Goal: Information Seeking & Learning: Understand process/instructions

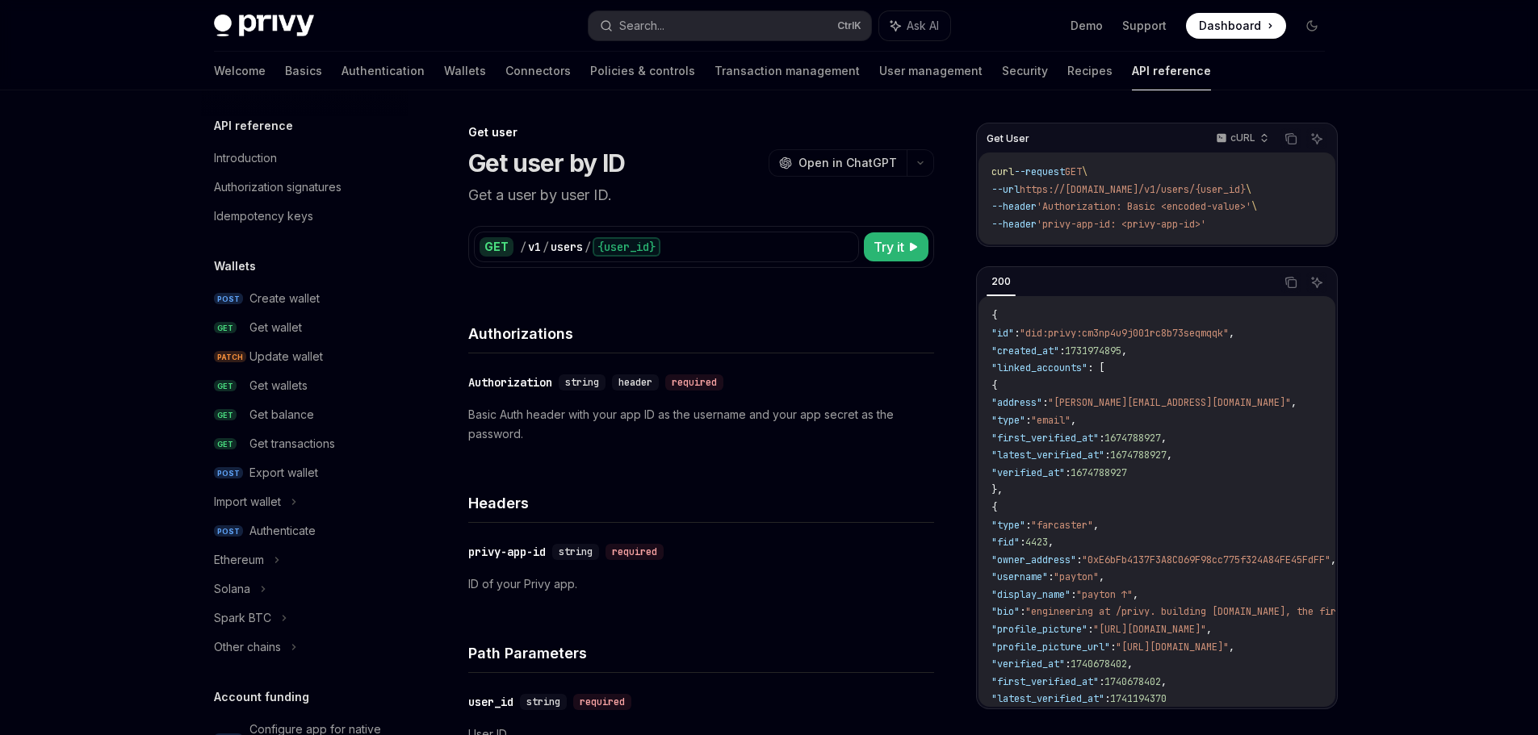
scroll to position [1049, 0]
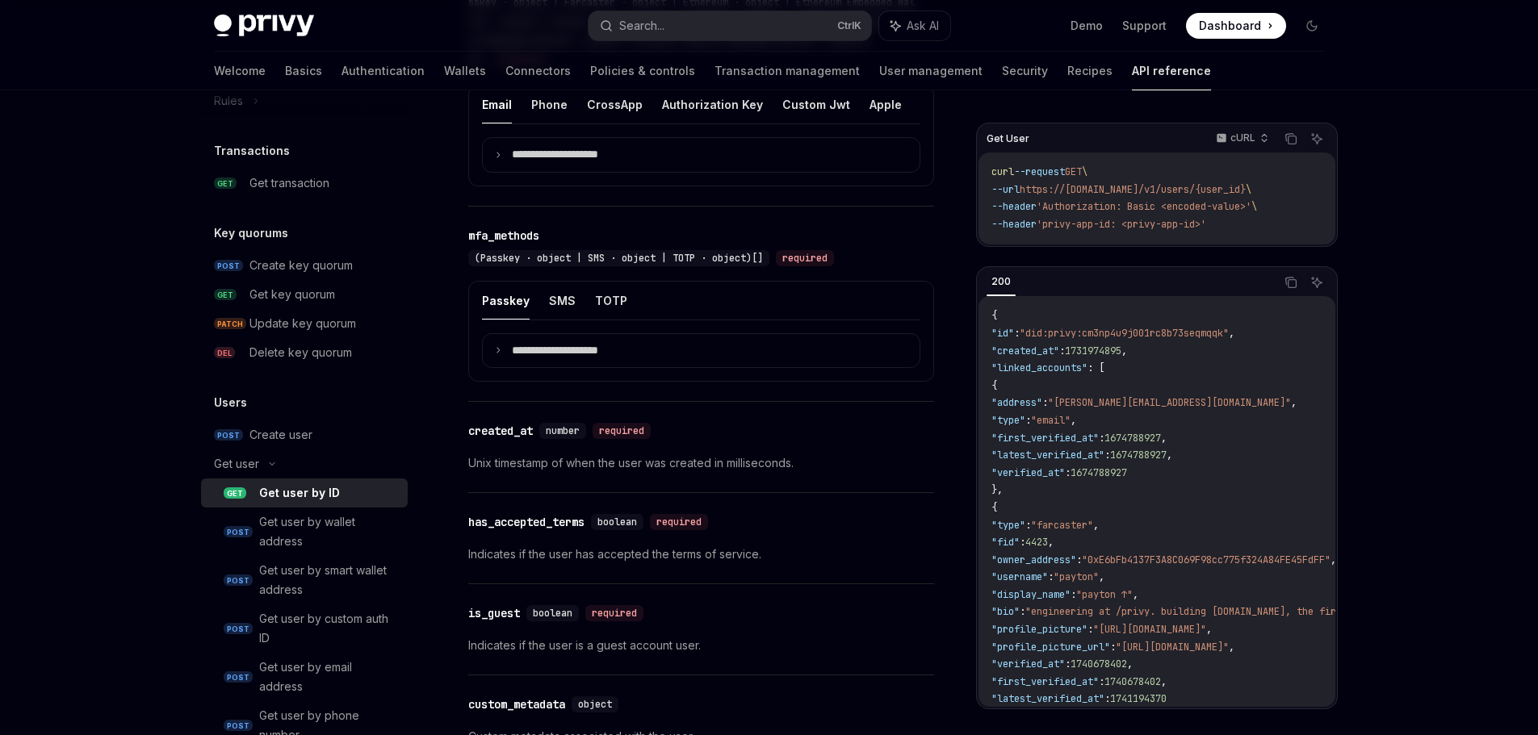
click at [263, 457] on div "Get user" at bounding box center [304, 464] width 207 height 29
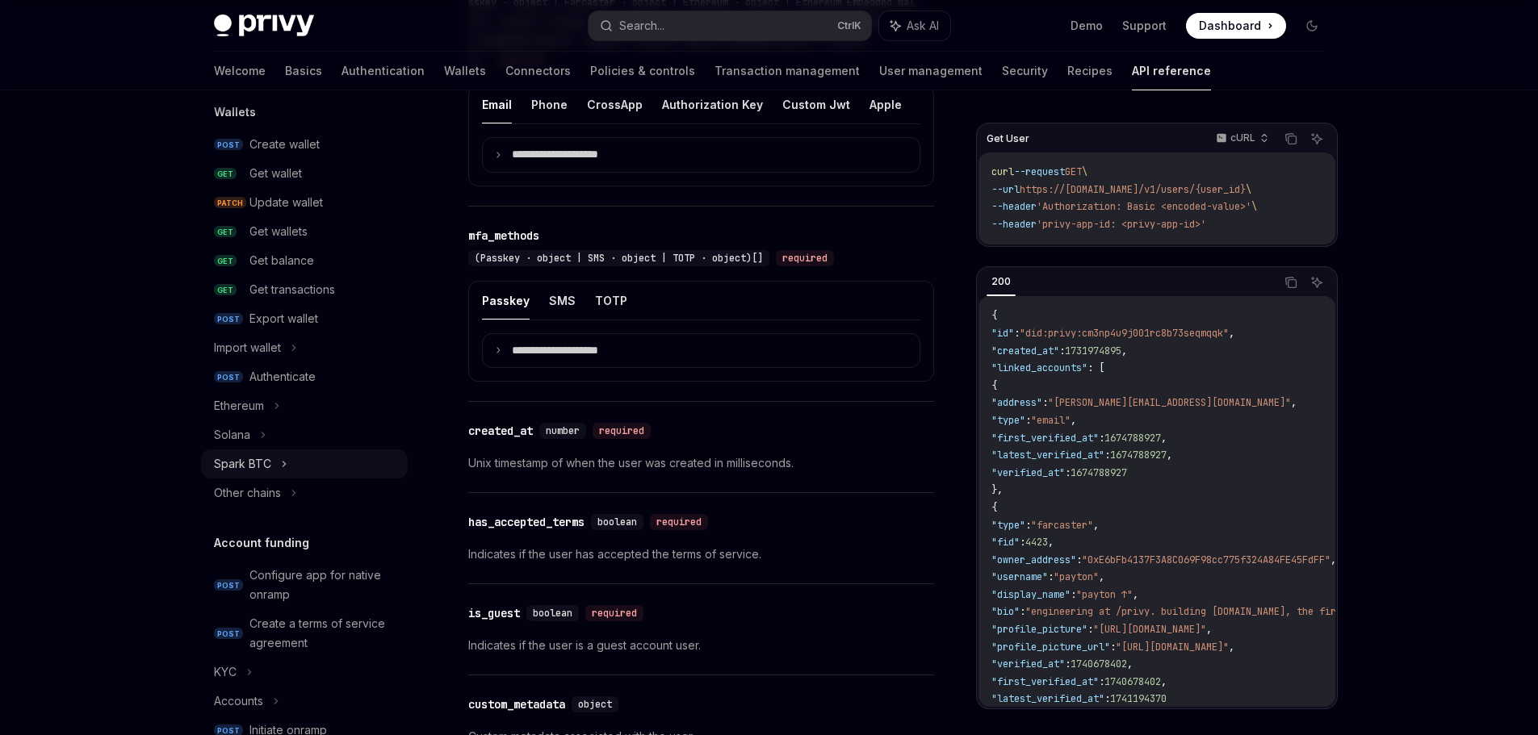
scroll to position [0, 0]
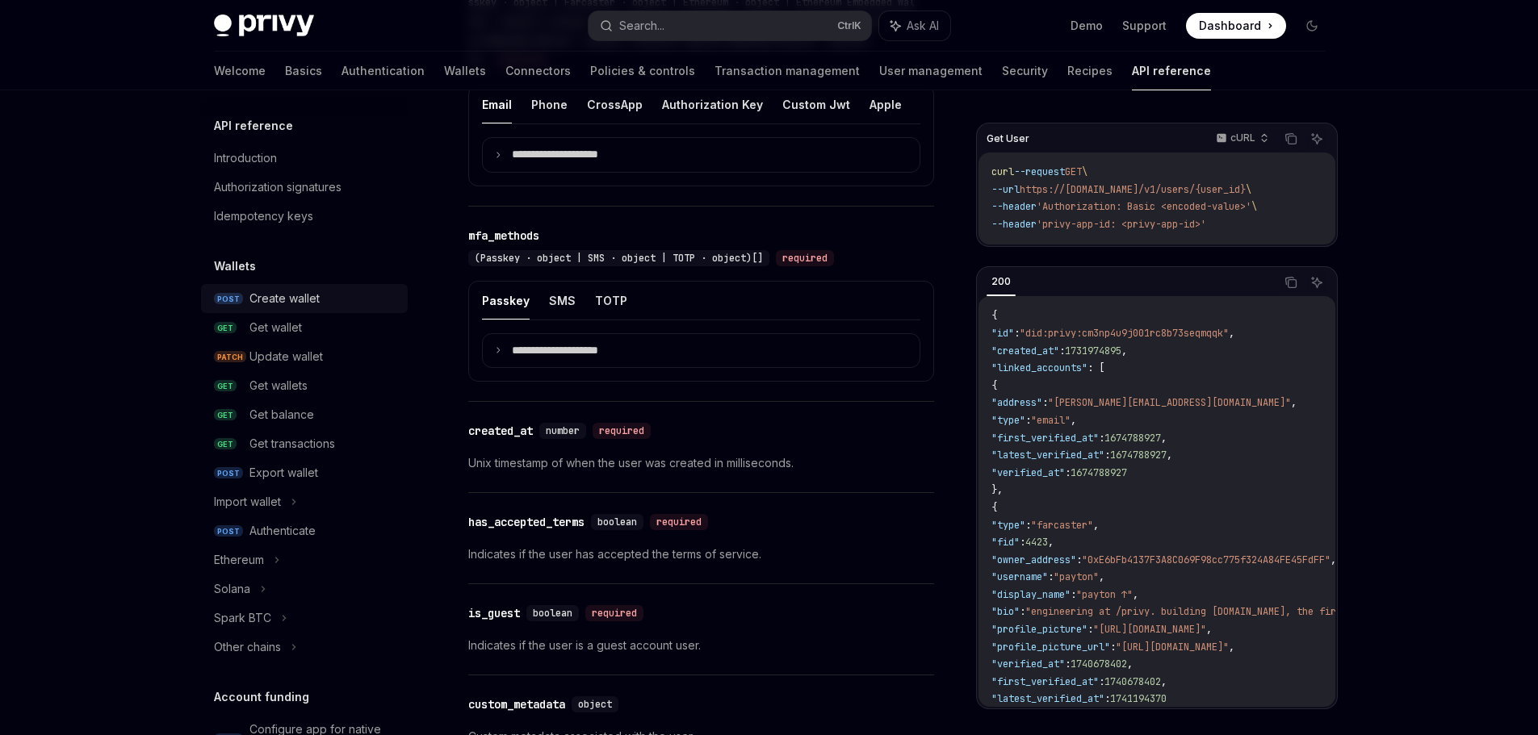
click at [322, 306] on div "Create wallet" at bounding box center [323, 298] width 149 height 19
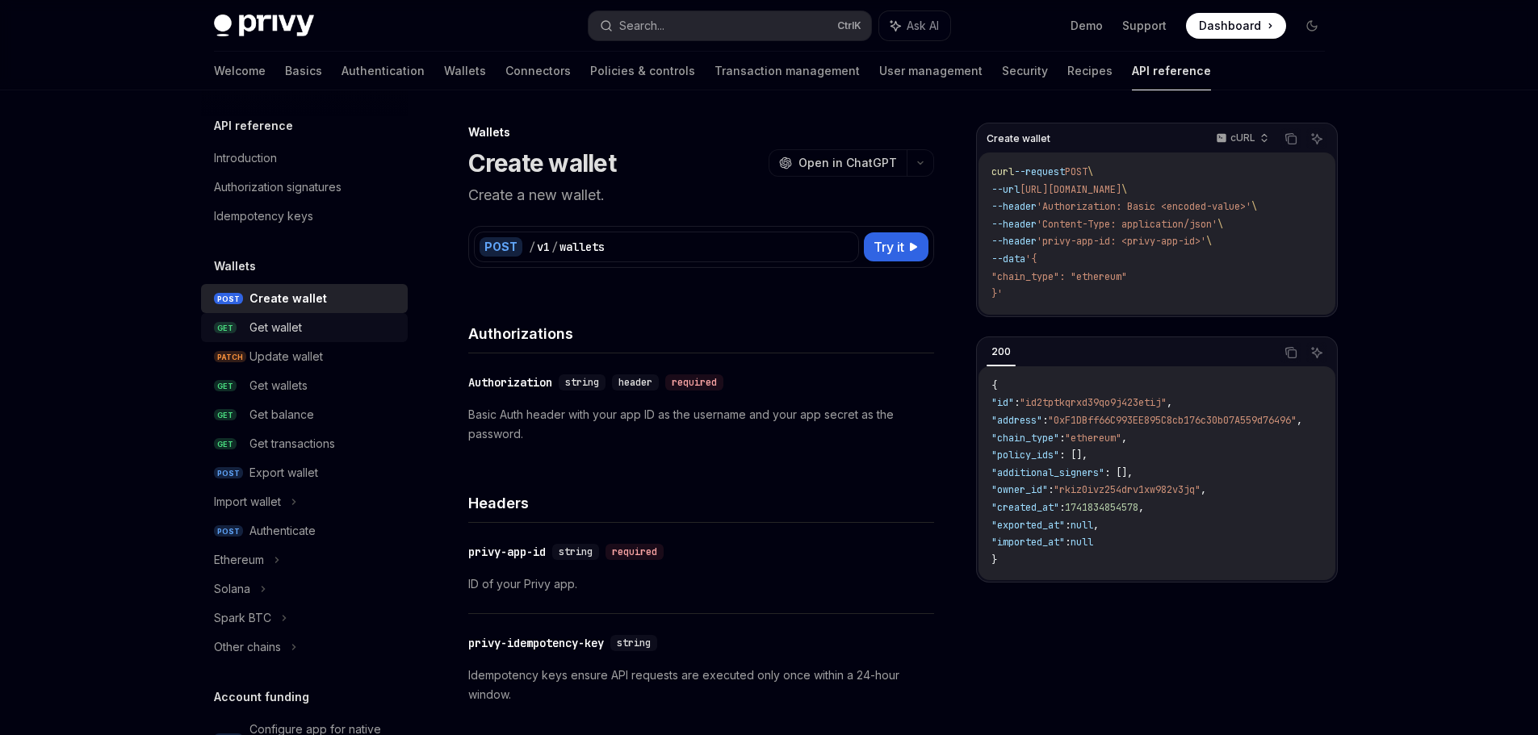
click at [323, 327] on div "Get wallet" at bounding box center [323, 327] width 149 height 19
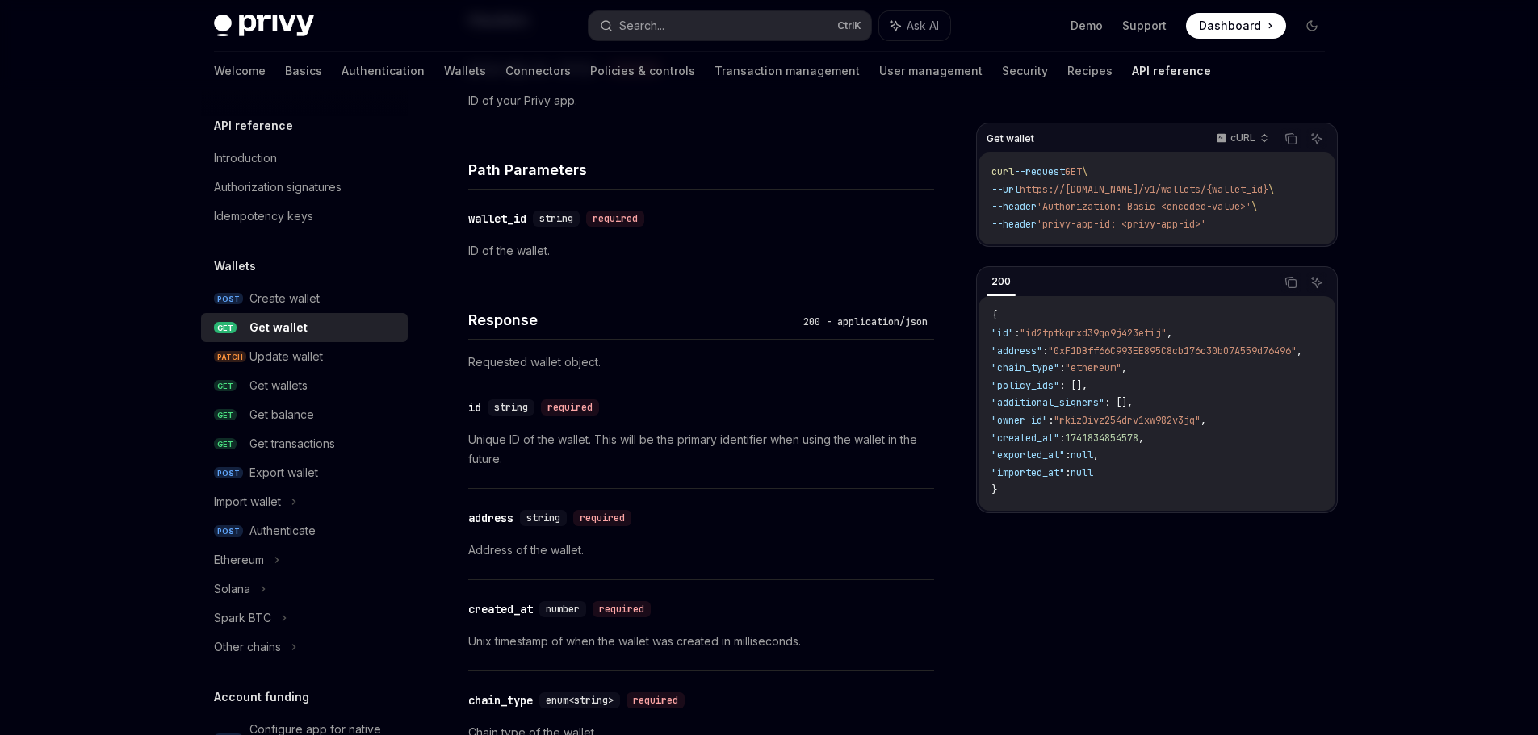
scroll to position [646, 0]
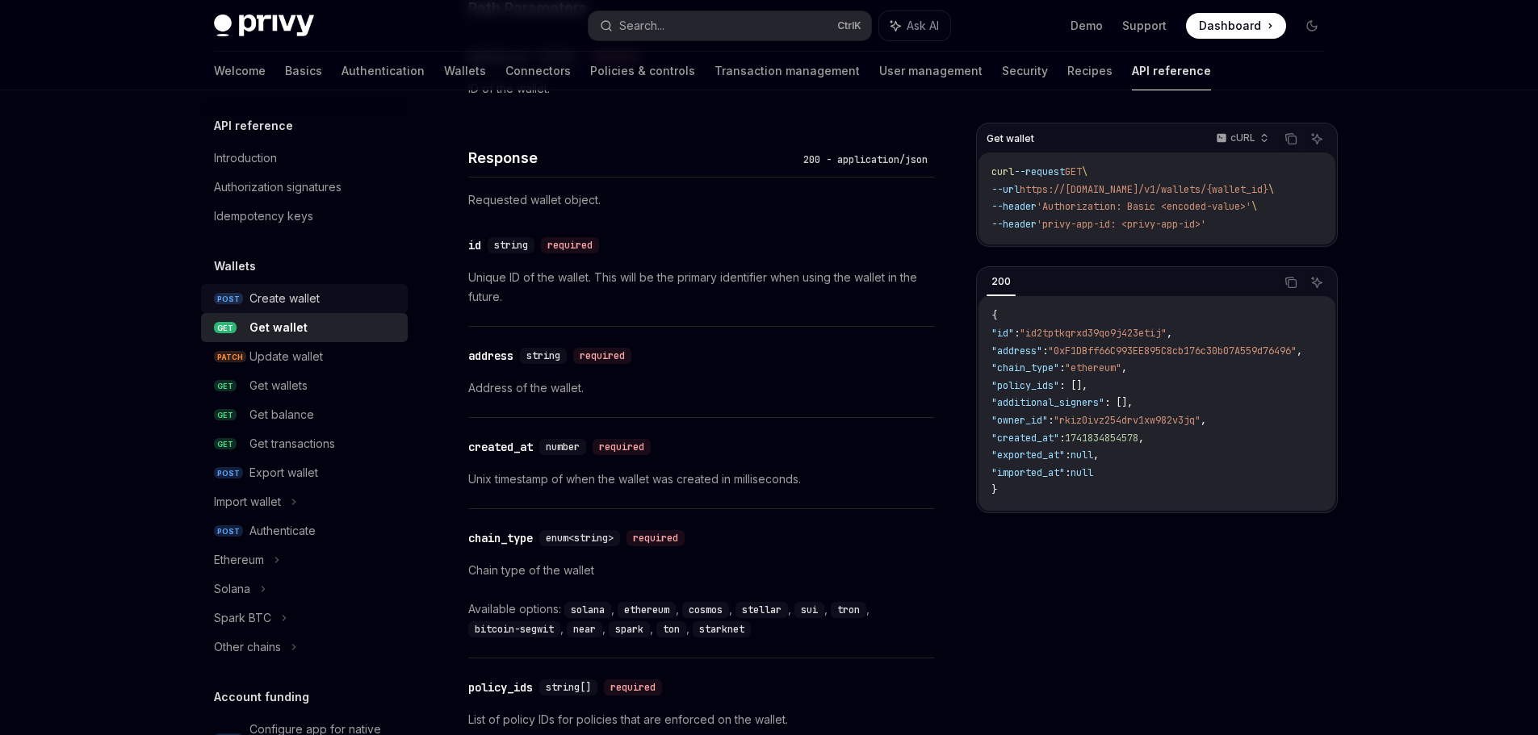
click at [326, 304] on div "Create wallet" at bounding box center [323, 298] width 149 height 19
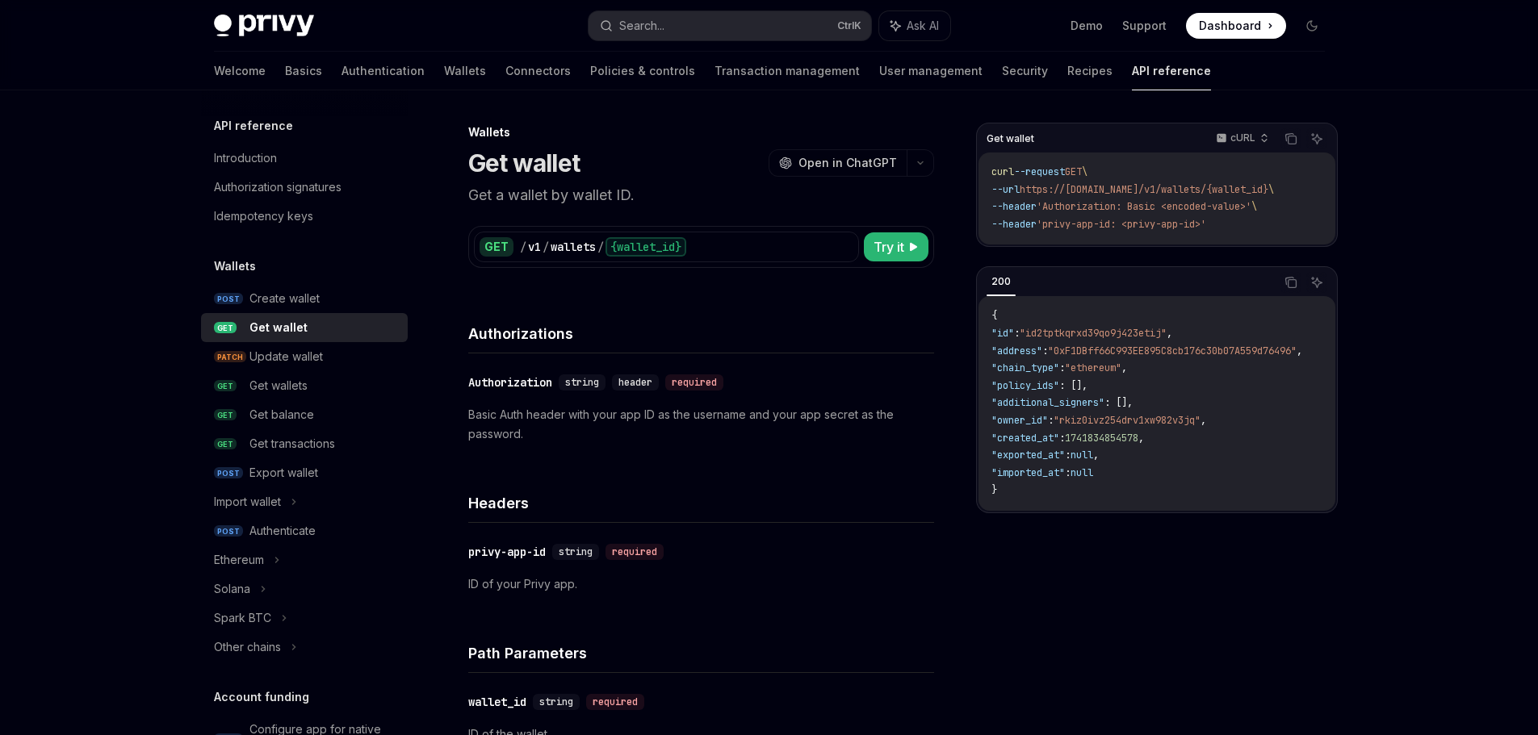
type textarea "*"
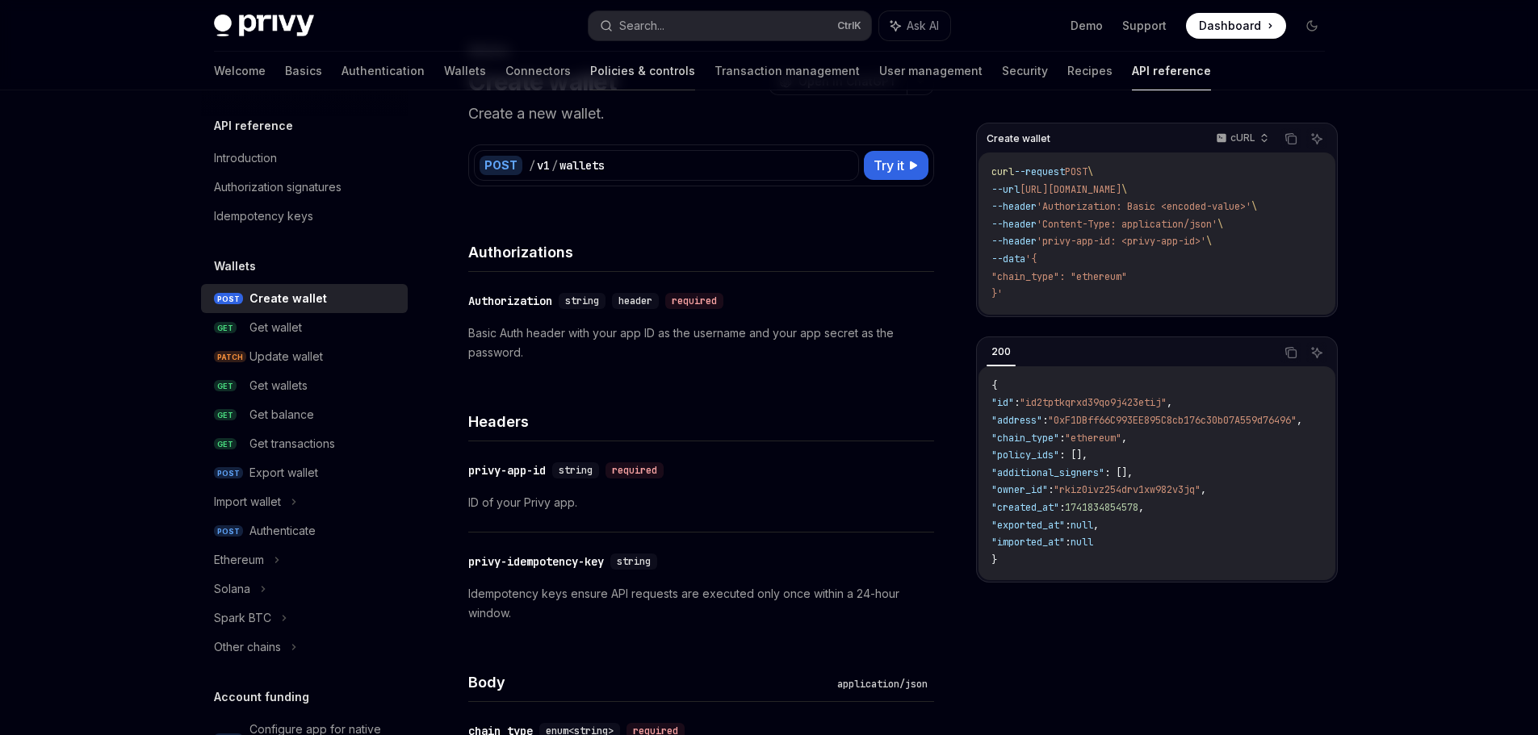
scroll to position [81, 0]
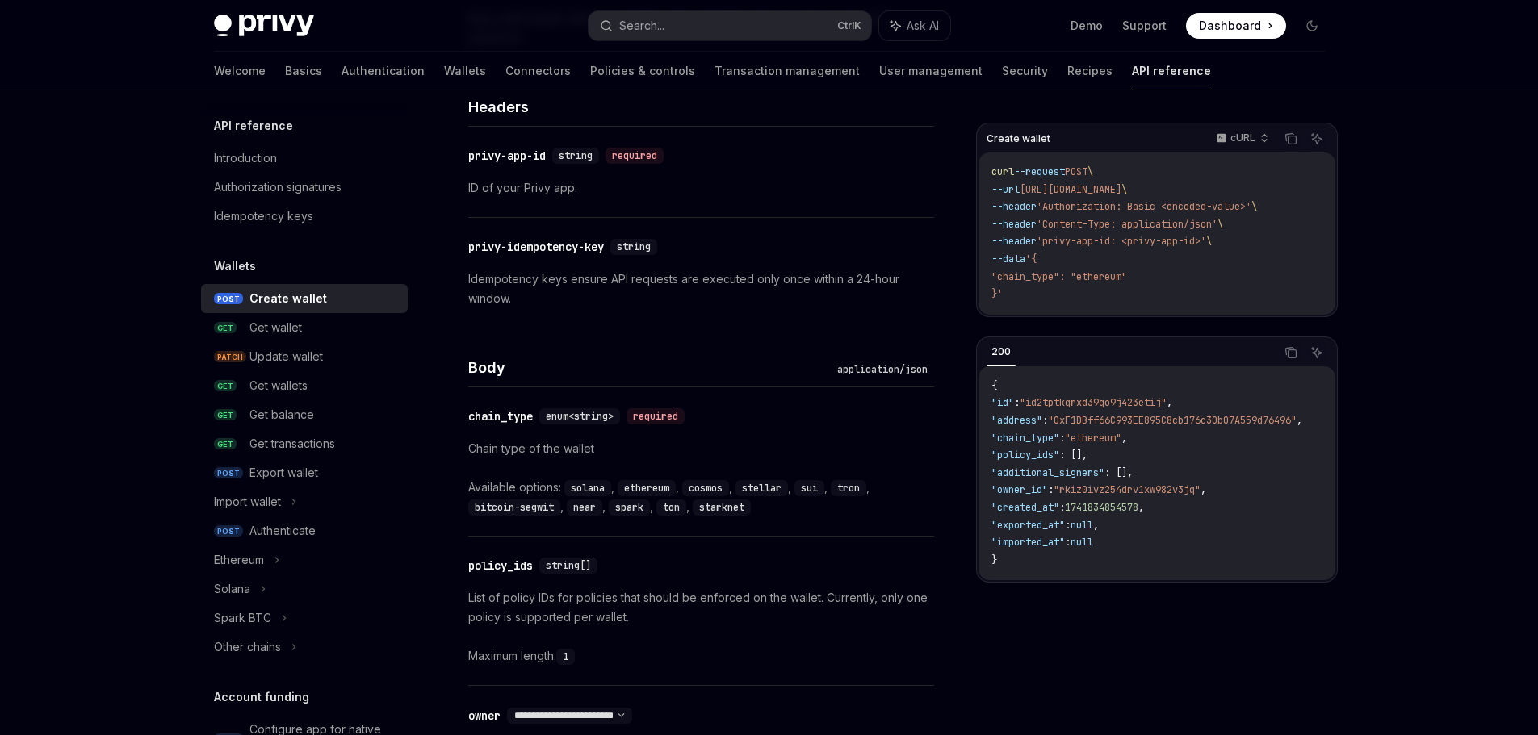
scroll to position [565, 0]
